Goal: Information Seeking & Learning: Learn about a topic

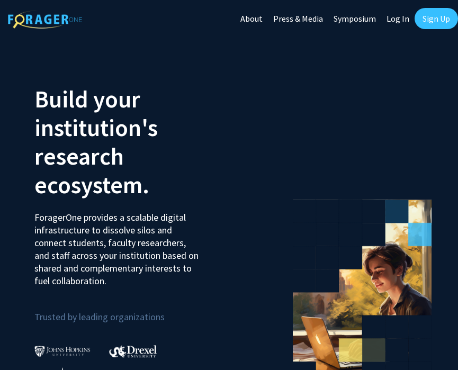
click at [272, 18] on link "Log In" at bounding box center [397, 18] width 33 height 37
select select
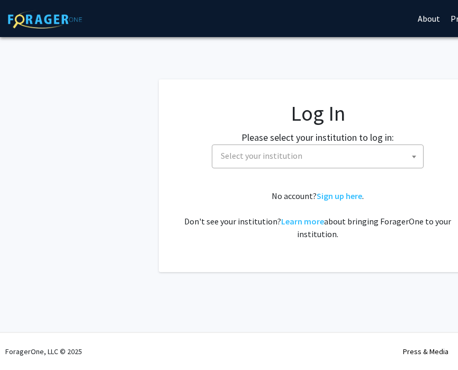
click at [272, 162] on span "Select your institution" at bounding box center [319, 156] width 206 height 22
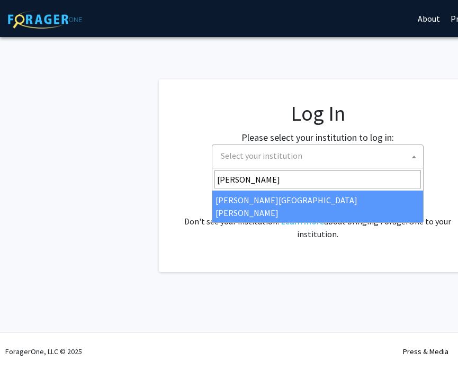
type input "[PERSON_NAME]"
select select "1"
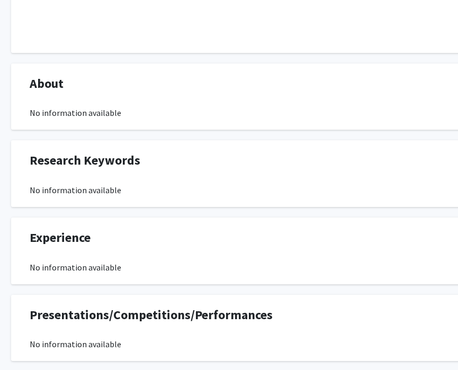
scroll to position [0, 15]
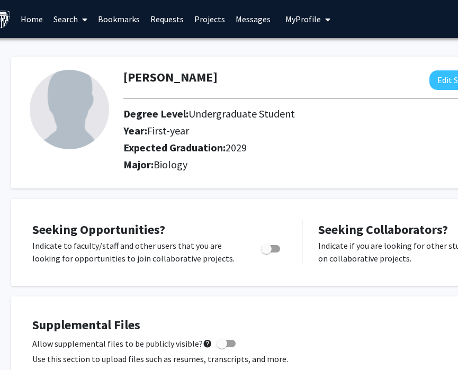
click at [74, 24] on link "Search" at bounding box center [70, 19] width 44 height 37
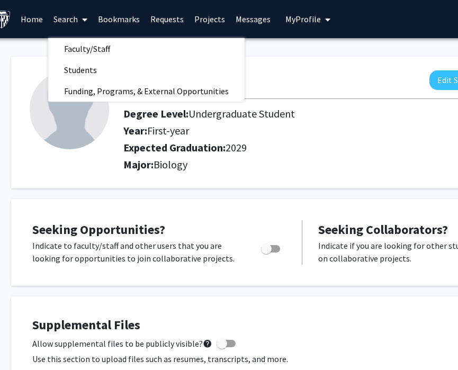
click at [205, 13] on link "Projects" at bounding box center [209, 19] width 41 height 37
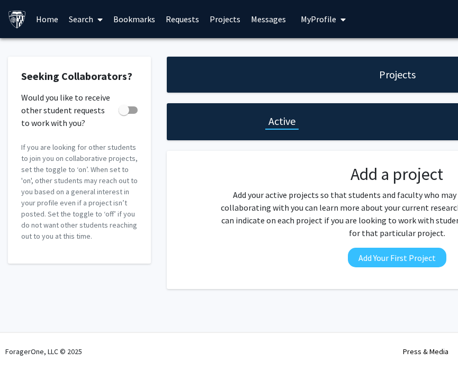
click at [87, 18] on link "Search" at bounding box center [85, 19] width 44 height 37
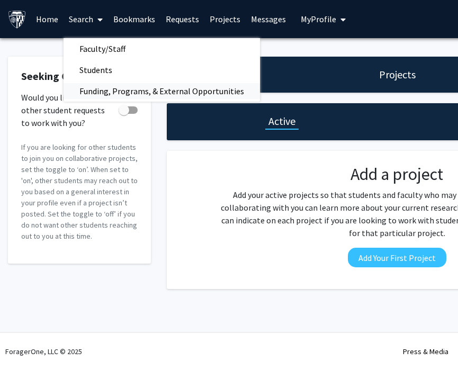
click at [112, 84] on span "Funding, Programs, & External Opportunities" at bounding box center [161, 90] width 196 height 21
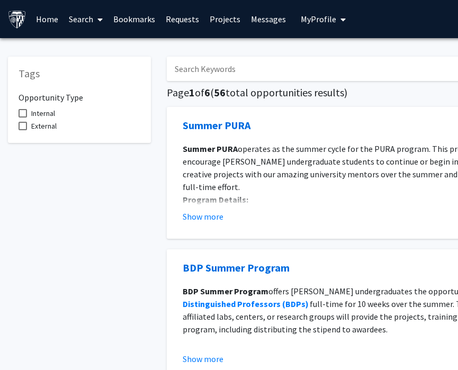
click at [90, 14] on link "Search" at bounding box center [85, 19] width 44 height 37
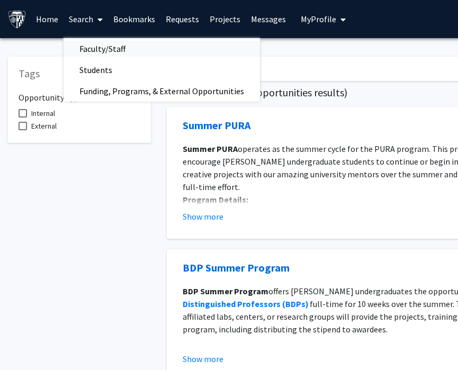
click at [102, 53] on span "Faculty/Staff" at bounding box center [102, 48] width 78 height 21
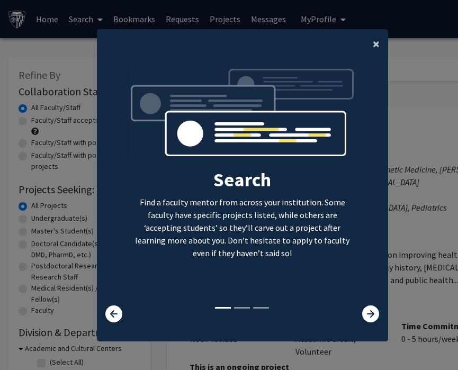
click at [377, 49] on span "×" at bounding box center [375, 43] width 7 height 16
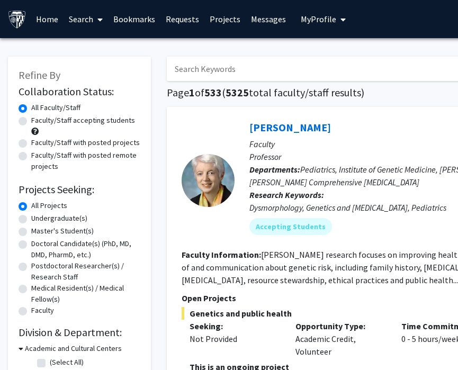
click at [322, 70] on input "Search Keywords" at bounding box center [374, 69] width 415 height 24
click at [208, 147] on div at bounding box center [207, 179] width 53 height 125
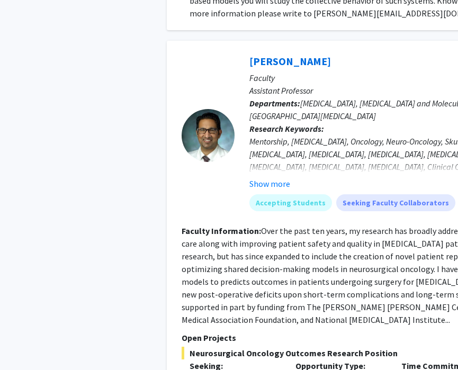
scroll to position [856, 0]
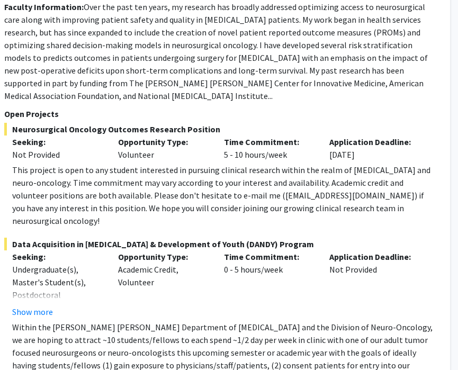
scroll to position [1050, 177]
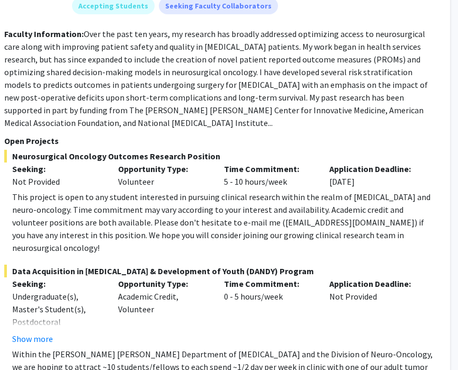
drag, startPoint x: 380, startPoint y: 168, endPoint x: 329, endPoint y: 168, distance: 51.3
click at [329, 168] on div "Application Deadline: Dec 31, 2026" at bounding box center [374, 174] width 106 height 25
drag, startPoint x: 329, startPoint y: 168, endPoint x: 379, endPoint y: 168, distance: 50.3
click at [379, 168] on div "Application Deadline: Dec 31, 2026" at bounding box center [374, 174] width 106 height 25
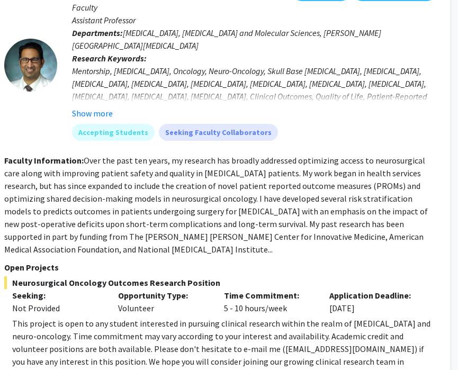
scroll to position [1131, 177]
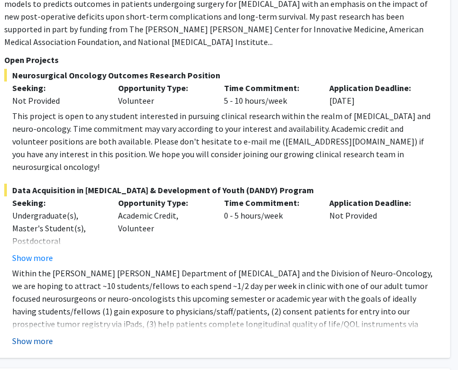
click at [46, 334] on button "Show more" at bounding box center [32, 340] width 41 height 13
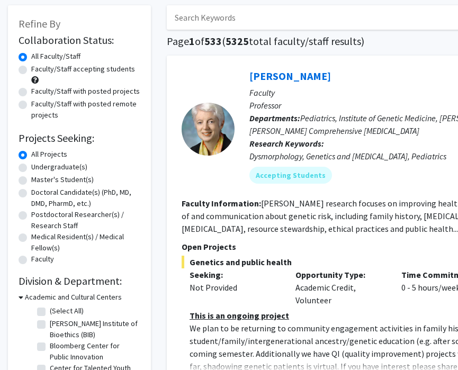
scroll to position [52, 0]
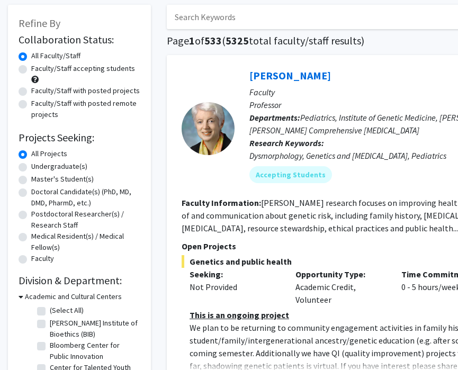
click at [46, 163] on label "Undergraduate(s)" at bounding box center [59, 166] width 56 height 11
click at [38, 163] on input "Undergraduate(s)" at bounding box center [34, 164] width 7 height 7
radio input "true"
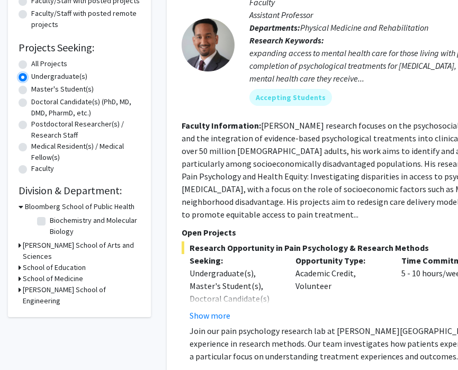
scroll to position [141, 0]
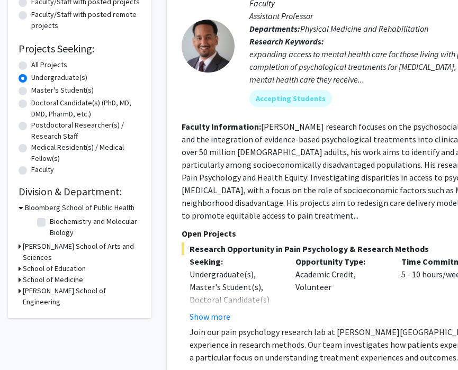
click at [30, 248] on h3 "Krieger School of Arts and Sciences" at bounding box center [81, 252] width 117 height 22
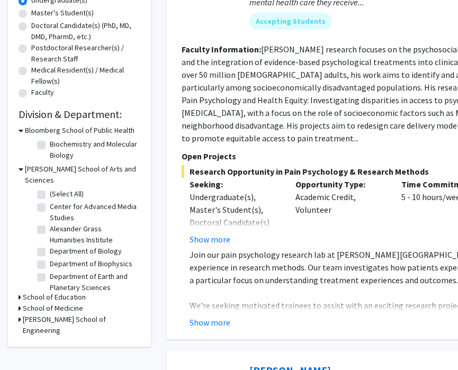
scroll to position [219, 0]
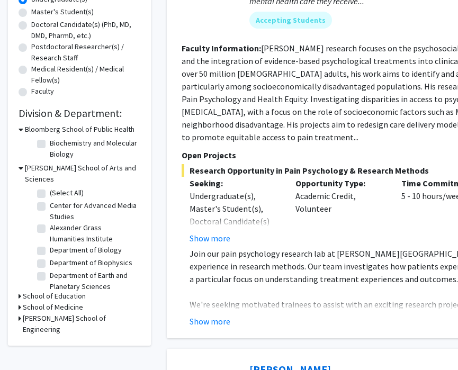
click at [50, 244] on label "Department of Biology" at bounding box center [86, 249] width 72 height 11
click at [50, 244] on input "Department of Biology" at bounding box center [53, 247] width 7 height 7
checkbox input "true"
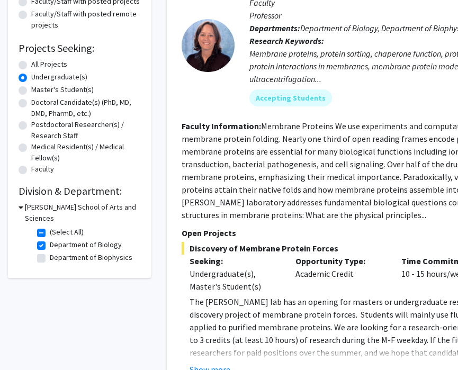
scroll to position [110, 0]
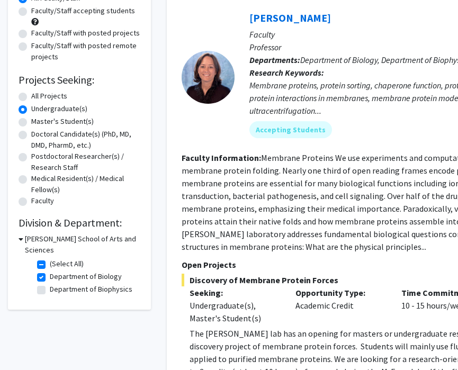
click at [50, 258] on label "(Select All)" at bounding box center [67, 263] width 34 height 11
click at [50, 258] on input "(Select All)" at bounding box center [53, 261] width 7 height 7
checkbox input "false"
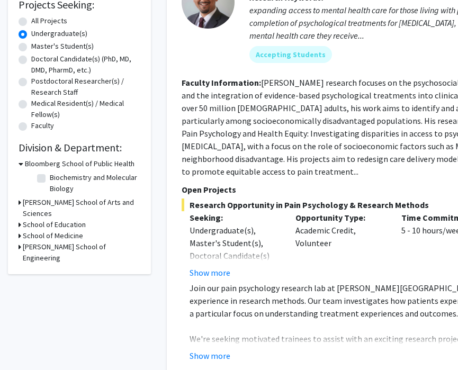
click at [55, 230] on h3 "School of Medicine" at bounding box center [53, 235] width 60 height 11
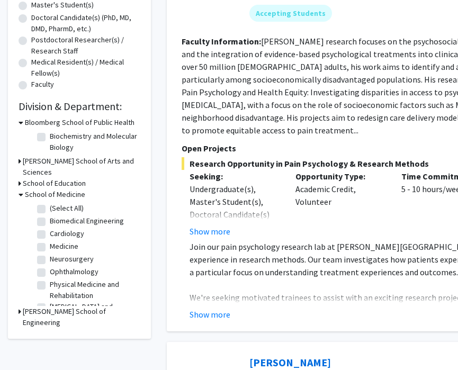
scroll to position [234, 0]
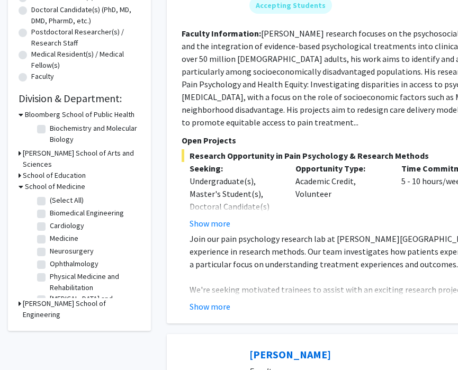
click at [50, 195] on label "(Select All)" at bounding box center [67, 200] width 34 height 11
click at [50, 195] on input "(Select All)" at bounding box center [53, 198] width 7 height 7
checkbox input "true"
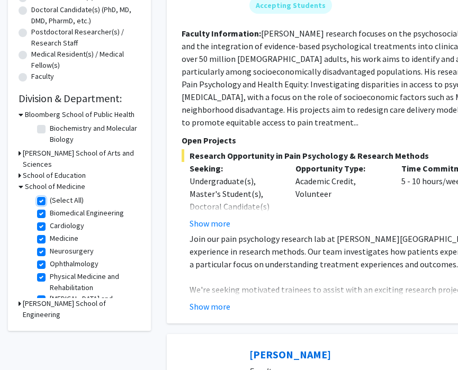
checkbox input "true"
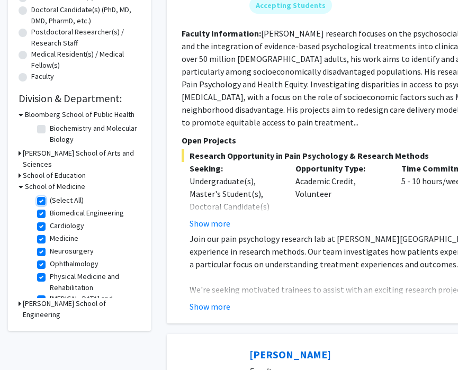
checkbox input "true"
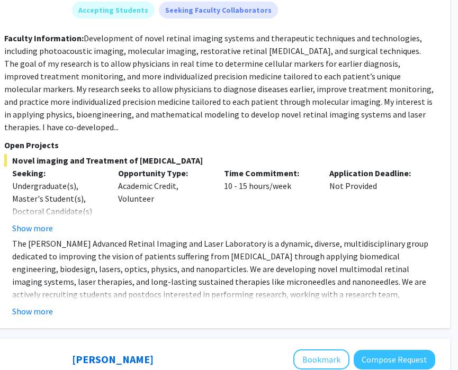
scroll to position [233, 177]
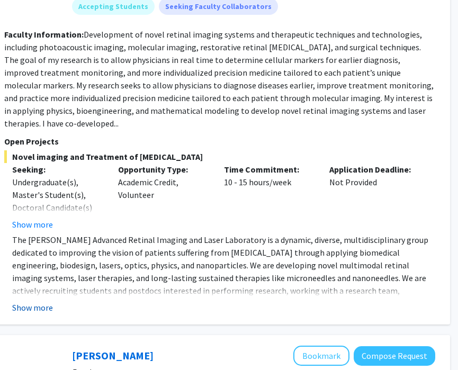
click at [20, 301] on button "Show more" at bounding box center [32, 307] width 41 height 13
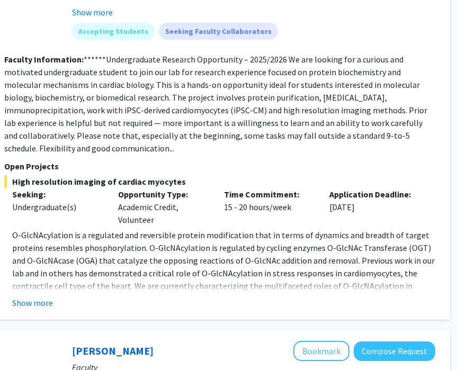
scroll to position [728, 177]
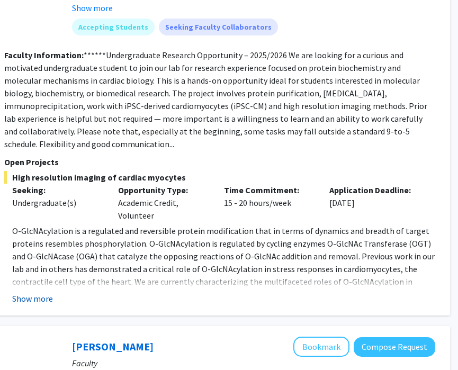
click at [24, 292] on button "Show more" at bounding box center [32, 298] width 41 height 13
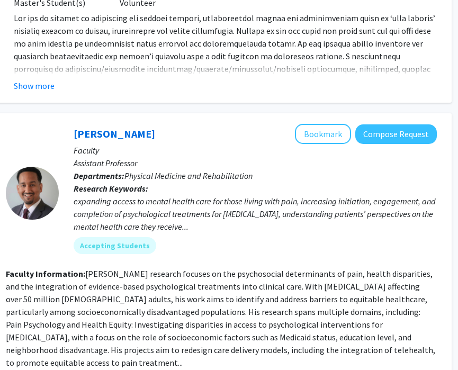
scroll to position [3274, 176]
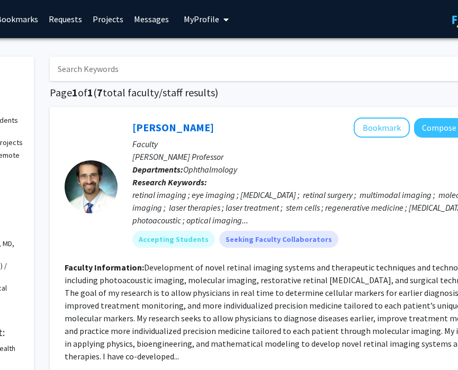
scroll to position [0, 0]
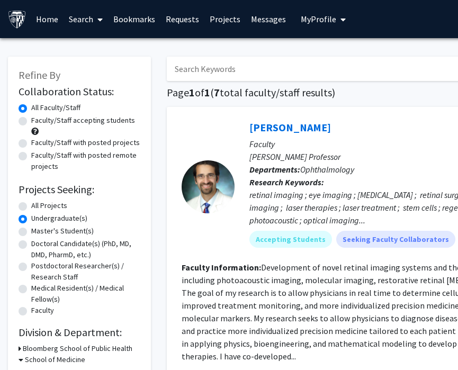
click at [31, 206] on label "All Projects" at bounding box center [49, 205] width 36 height 11
click at [31, 206] on input "All Projects" at bounding box center [34, 203] width 7 height 7
radio input "true"
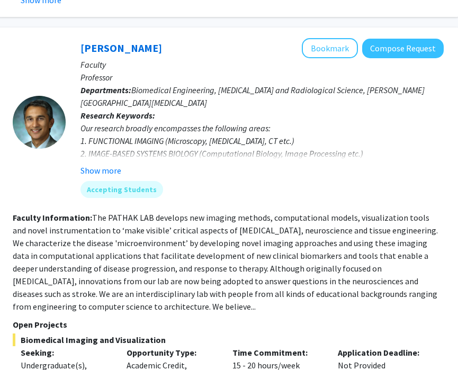
scroll to position [4804, 169]
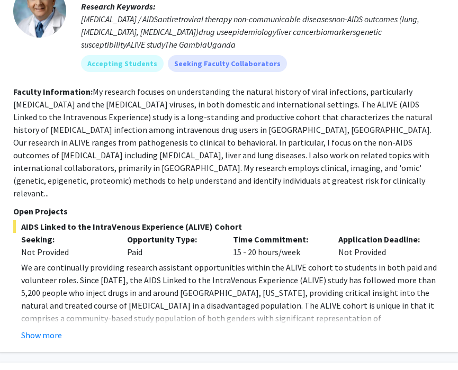
scroll to position [210, 168]
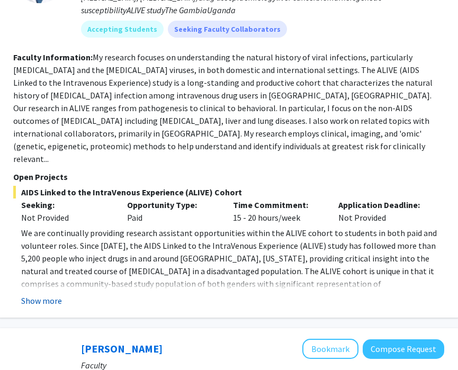
click at [46, 294] on button "Show more" at bounding box center [41, 300] width 41 height 13
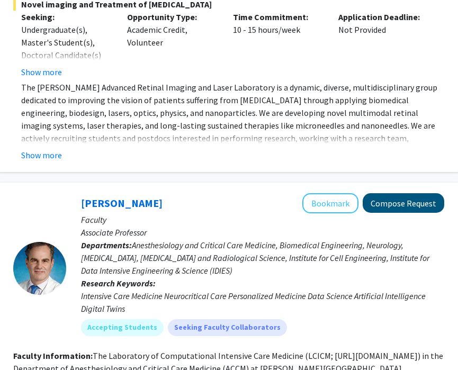
scroll to position [2599, 168]
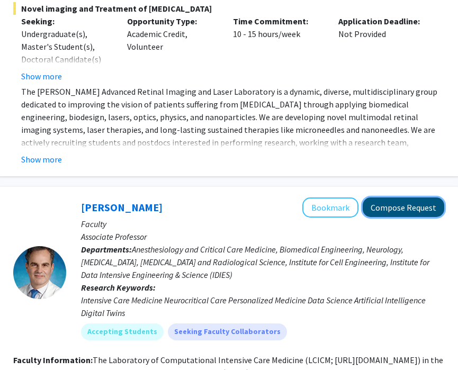
click at [408, 197] on button "Compose Request" at bounding box center [402, 207] width 81 height 20
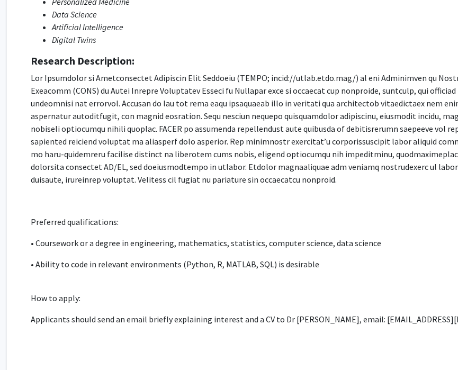
scroll to position [0, 28]
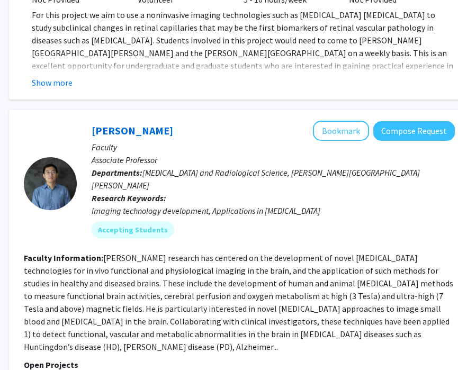
scroll to position [3415, 158]
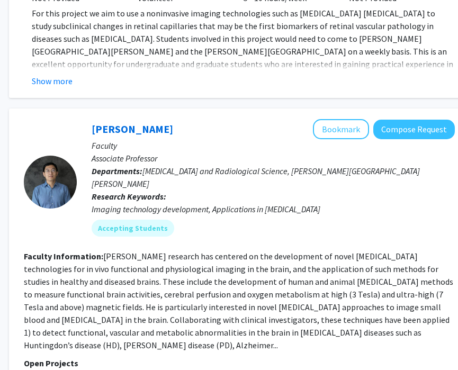
click at [321, 250] on section "Faculty Information: Dr. Hua’s research has centered on the development of nove…" at bounding box center [239, 301] width 431 height 102
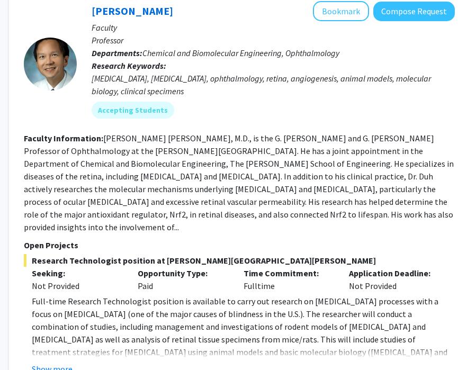
scroll to position [3970, 158]
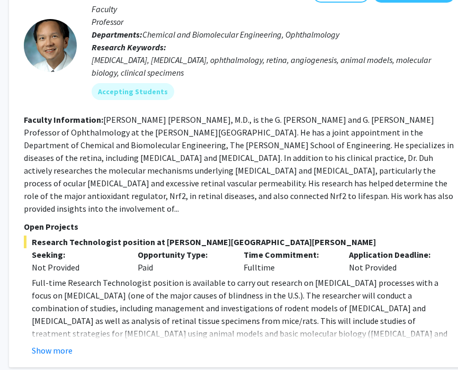
drag, startPoint x: 279, startPoint y: 156, endPoint x: 198, endPoint y: 119, distance: 89.0
click at [198, 220] on section "Open Projects Research Technologist position at Johns Hopkins School of Medicin…" at bounding box center [239, 288] width 431 height 137
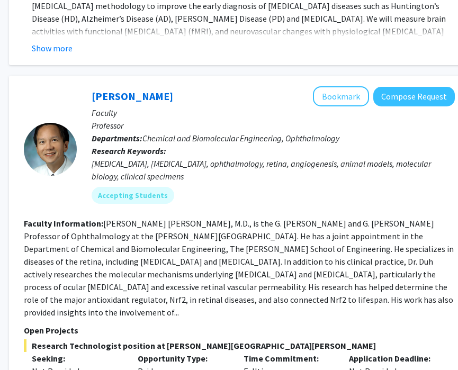
scroll to position [3850, 158]
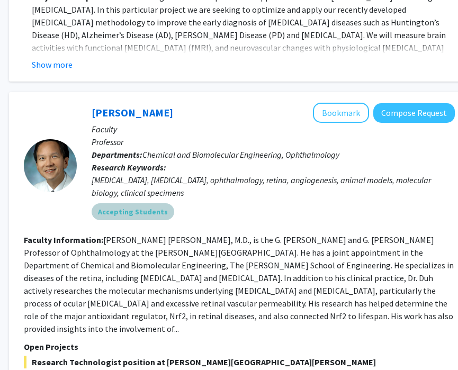
click at [198, 201] on div "Accepting Students" at bounding box center [272, 211] width 367 height 21
click at [210, 234] on fg-read-more "Elia J. Duh, M.D., is the G. Edward and G. Britton Durell Professor of Ophthalm…" at bounding box center [239, 283] width 430 height 99
click at [216, 234] on fg-read-more "Elia J. Duh, M.D., is the G. Edward and G. Britton Durell Professor of Ophthalm…" at bounding box center [239, 283] width 430 height 99
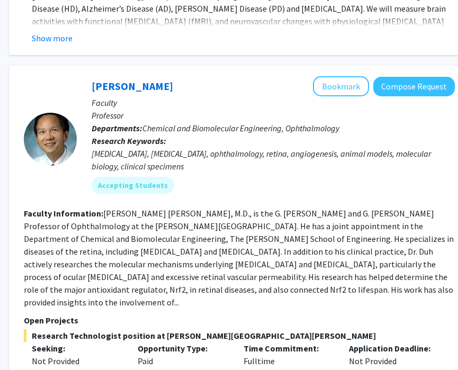
scroll to position [3877, 158]
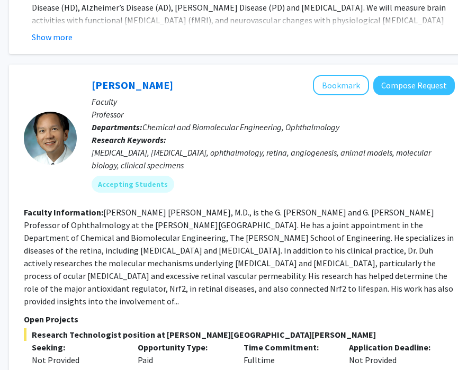
drag, startPoint x: 51, startPoint y: 258, endPoint x: 116, endPoint y: 257, distance: 64.6
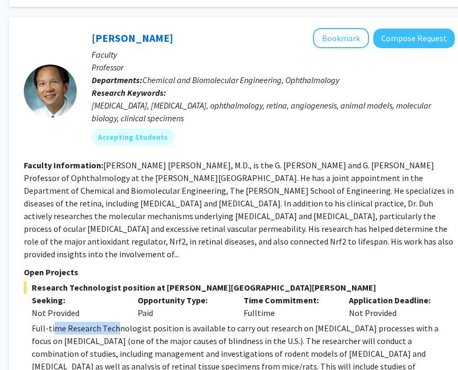
scroll to position [3924, 158]
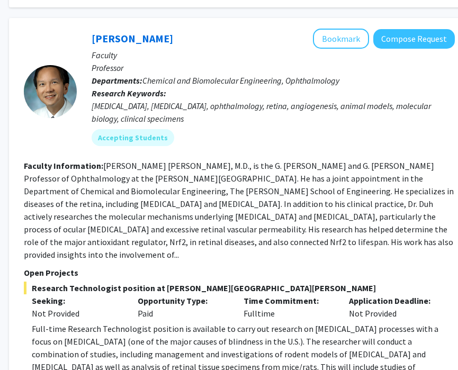
drag, startPoint x: 97, startPoint y: 305, endPoint x: 258, endPoint y: 290, distance: 161.1
click at [258, 322] on p "Full-time Research Technologist position is available to carry out research on …" at bounding box center [243, 373] width 423 height 102
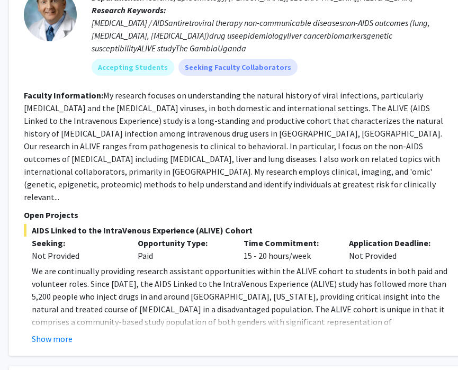
scroll to position [230, 158]
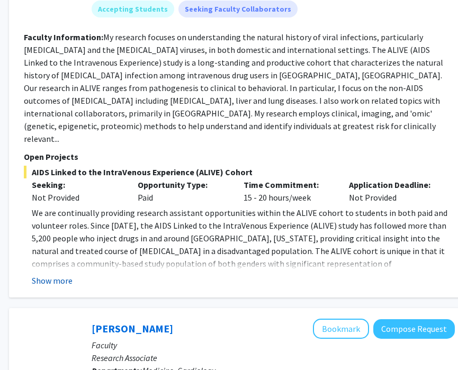
click at [50, 274] on button "Show more" at bounding box center [52, 280] width 41 height 13
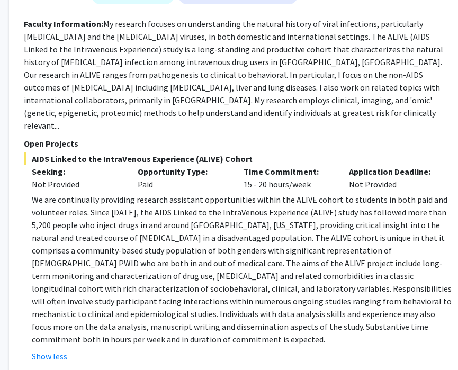
scroll to position [245, 158]
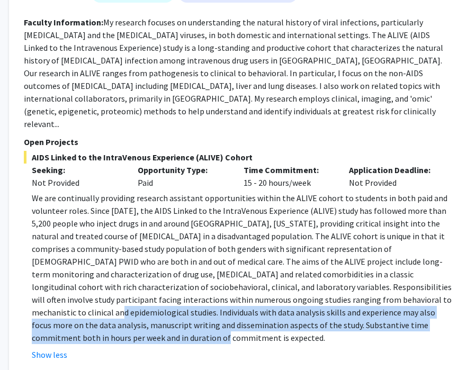
drag, startPoint x: 331, startPoint y: 292, endPoint x: 257, endPoint y: 258, distance: 81.4
click at [257, 258] on p "We are continually providing research assistant opportunities within the ALIVE …" at bounding box center [243, 268] width 423 height 152
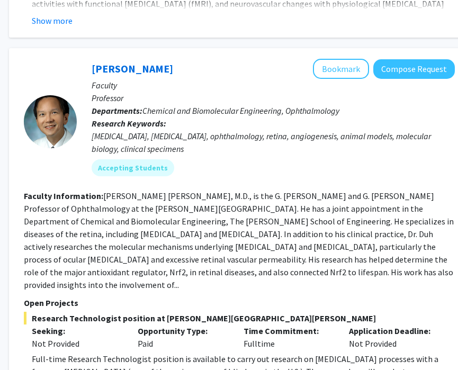
scroll to position [4097, 158]
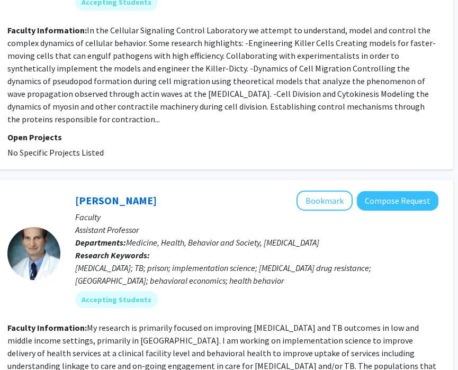
scroll to position [2742, 174]
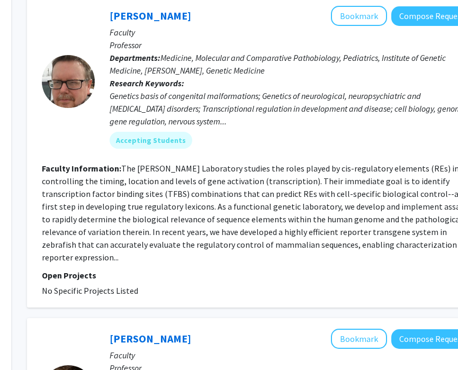
scroll to position [40, 140]
